Goal: Navigation & Orientation: Find specific page/section

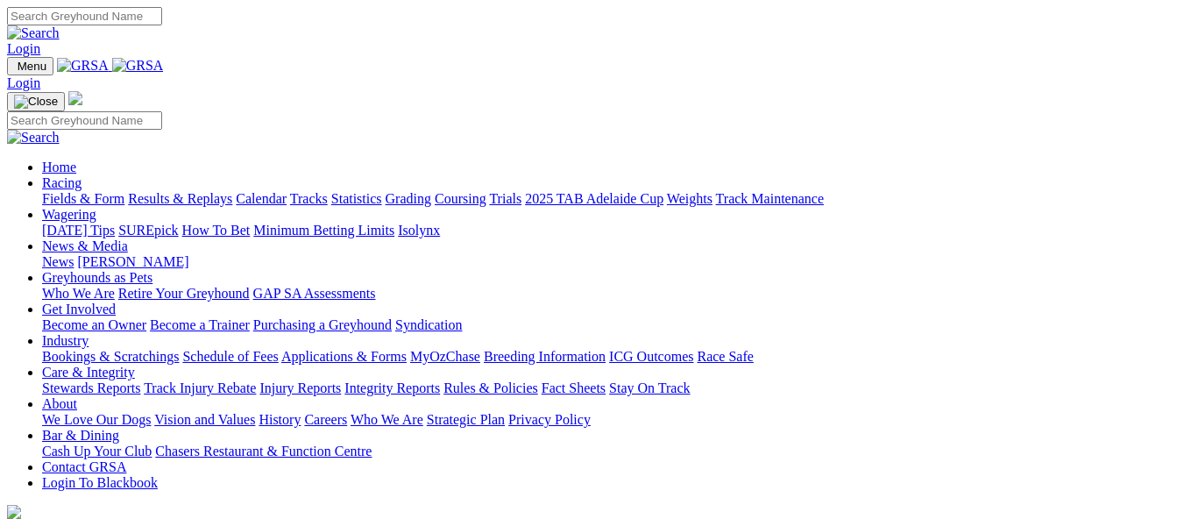
click at [287, 191] on link "Calendar" at bounding box center [261, 198] width 51 height 15
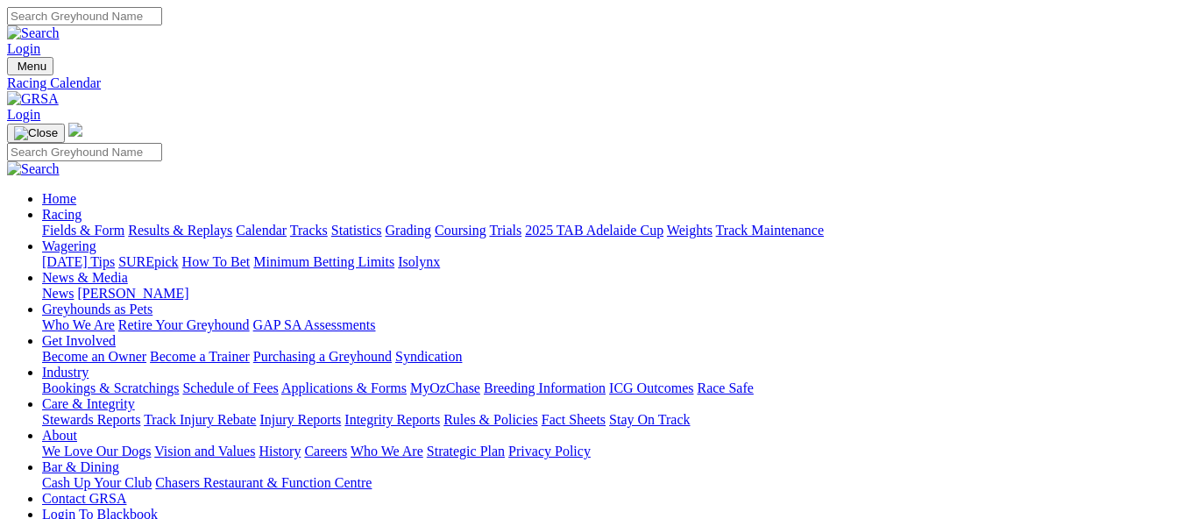
click at [287, 223] on link "Calendar" at bounding box center [261, 230] width 51 height 15
